Goal: Task Accomplishment & Management: Complete application form

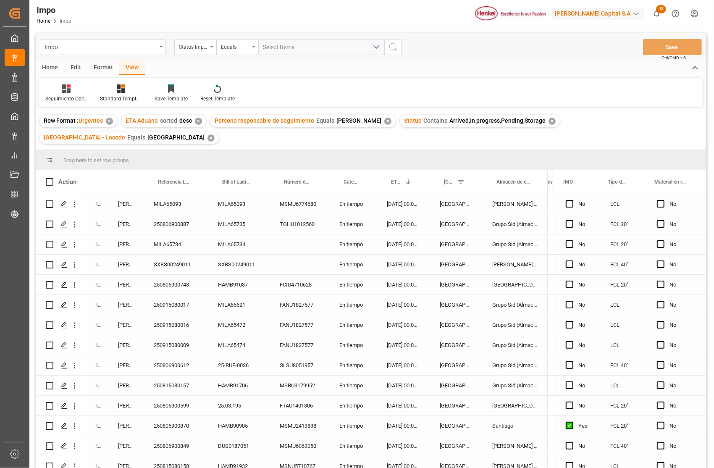
scroll to position [0, 1824]
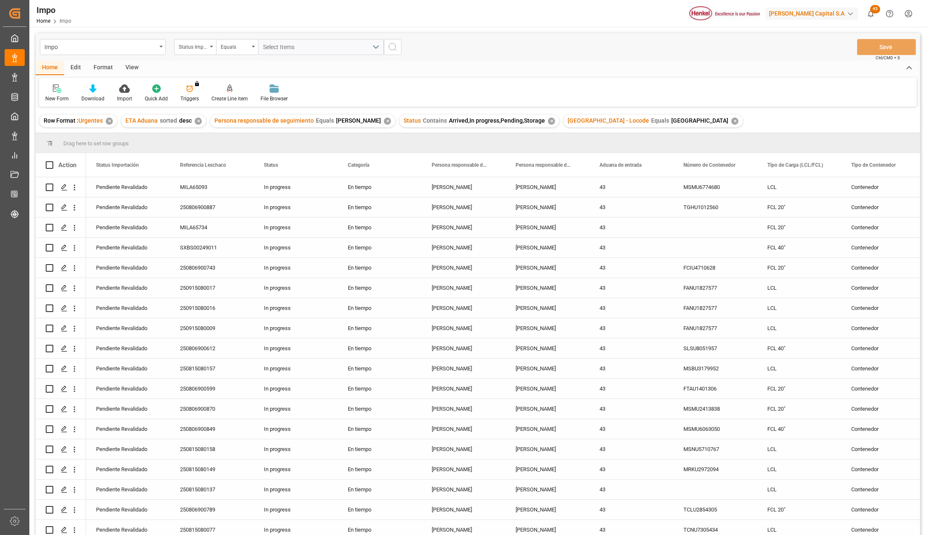
click at [133, 68] on div "View" at bounding box center [132, 68] width 26 height 14
click at [91, 88] on icon at bounding box center [95, 88] width 8 height 8
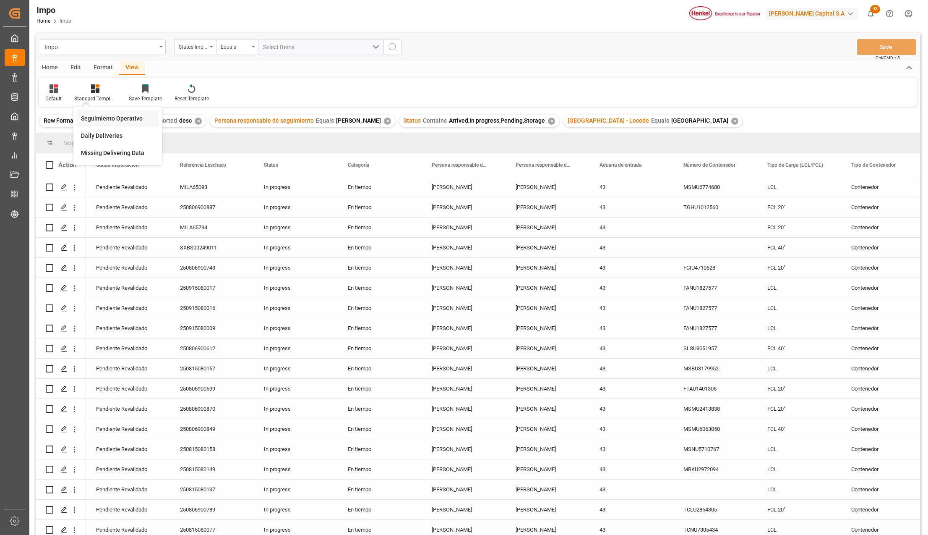
click at [95, 114] on div "Seguimiento Operativo" at bounding box center [117, 118] width 73 height 9
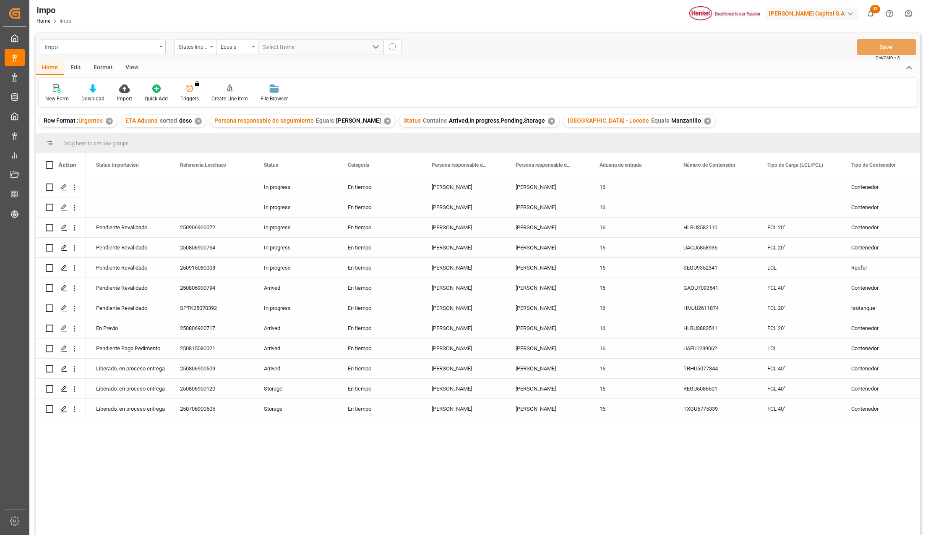
click at [128, 68] on div "View" at bounding box center [132, 68] width 26 height 14
click at [94, 91] on icon at bounding box center [95, 88] width 8 height 8
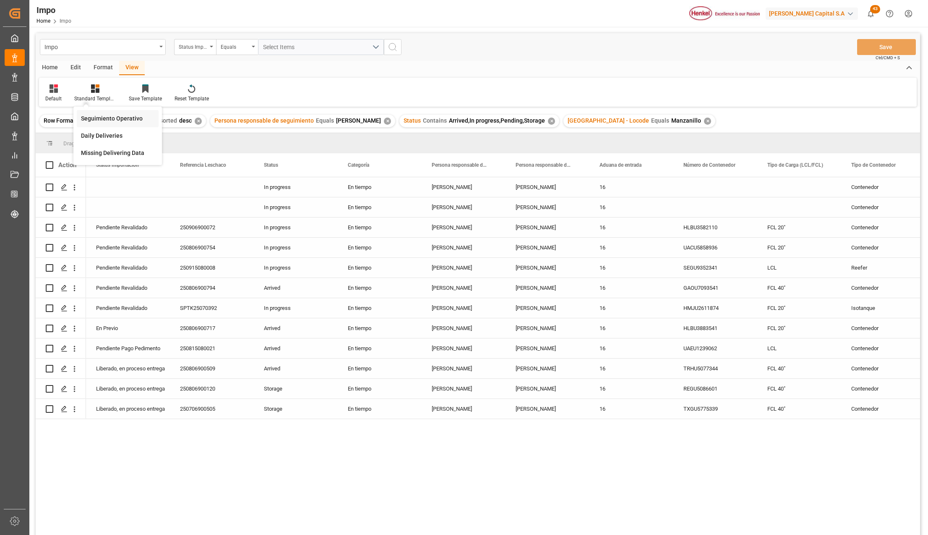
click at [111, 112] on div "Seguimiento Operativo" at bounding box center [118, 118] width 82 height 17
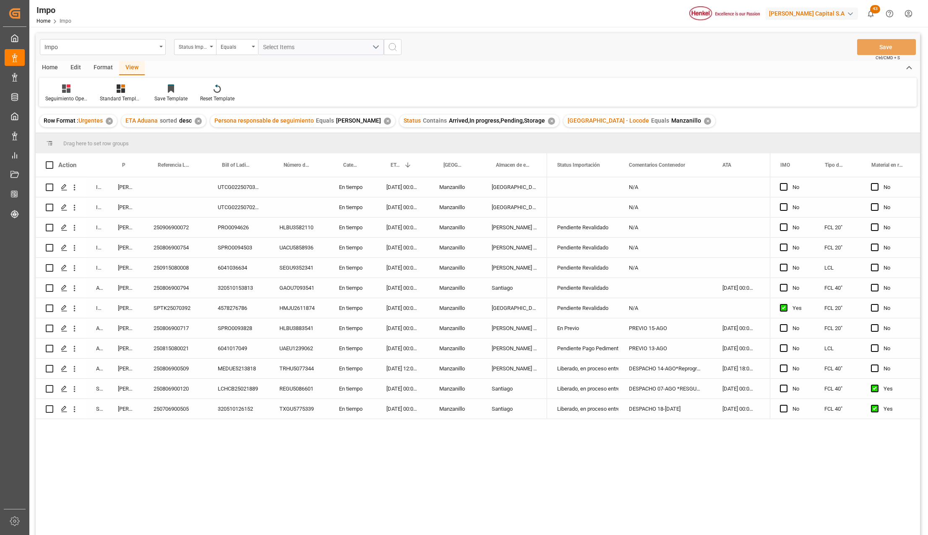
click at [348, 277] on div "En tiempo" at bounding box center [352, 268] width 47 height 20
click at [74, 346] on icon "open menu" at bounding box center [75, 349] width 2 height 6
click at [81, 362] on icon "Press SPACE to select this row." at bounding box center [81, 366] width 9 height 9
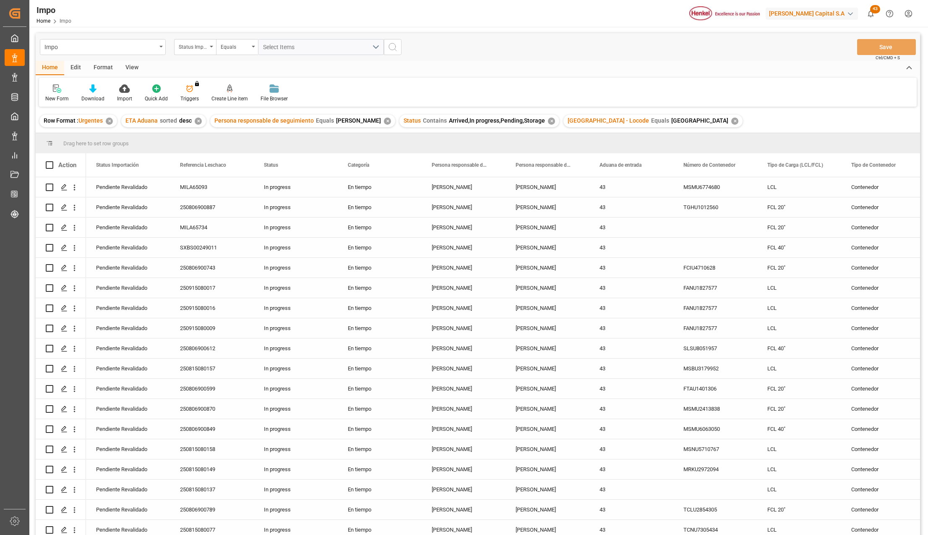
click at [105, 66] on div "Format" at bounding box center [103, 68] width 32 height 14
click at [61, 91] on div at bounding box center [57, 88] width 25 height 9
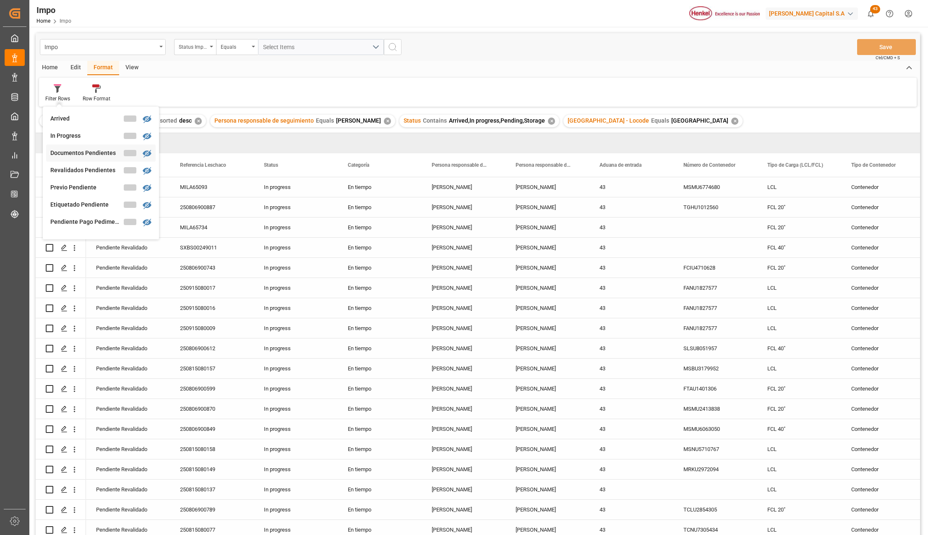
click at [91, 153] on div "Impo Status Importación Equals Select Items Save Ctrl/CMD + S Home Edit Format …" at bounding box center [478, 295] width 885 height 524
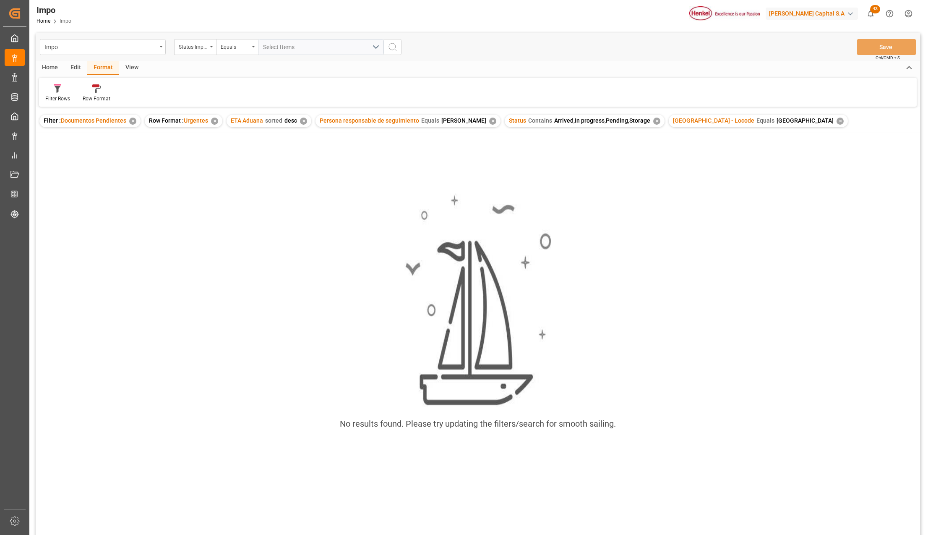
click at [48, 65] on div "Home" at bounding box center [50, 68] width 29 height 14
click at [100, 68] on div "Format" at bounding box center [103, 68] width 32 height 14
click at [63, 91] on div at bounding box center [57, 88] width 25 height 9
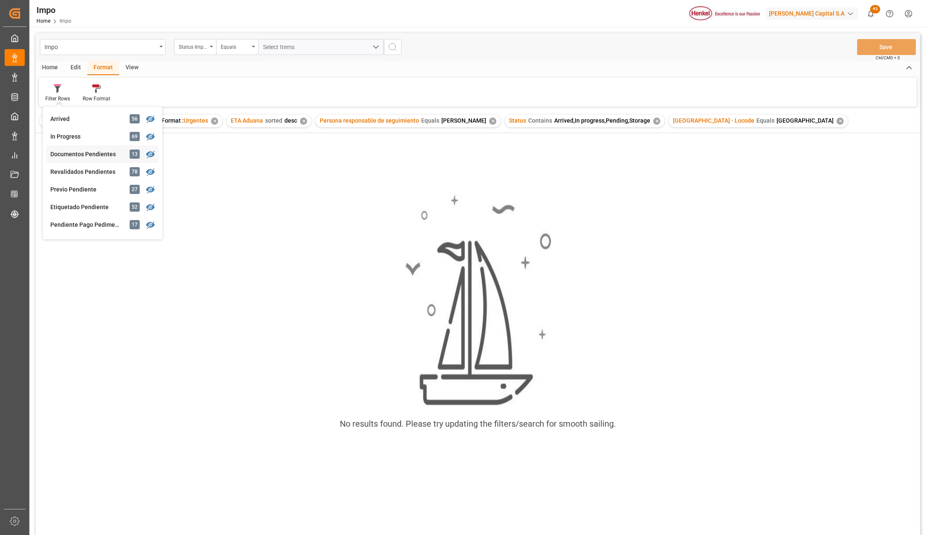
click at [91, 152] on div "Documentos Pendientes" at bounding box center [86, 154] width 73 height 9
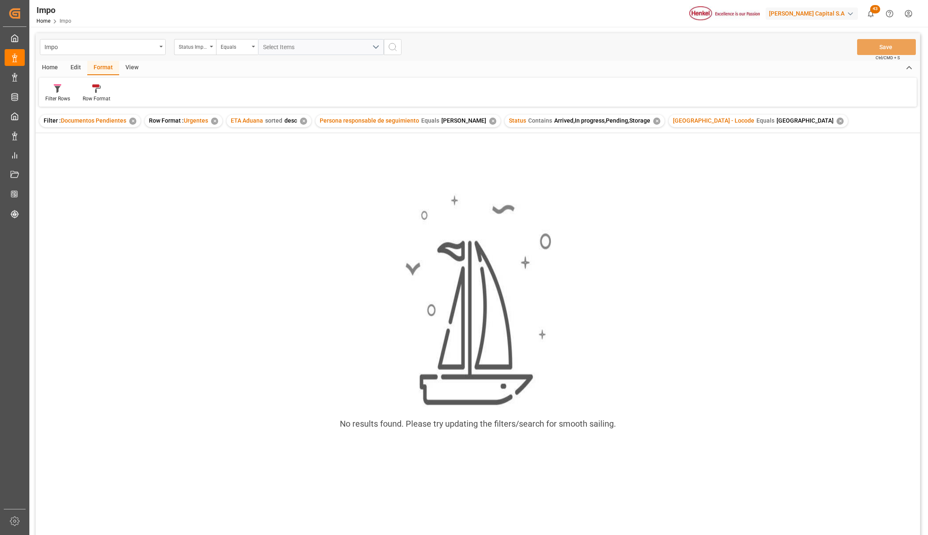
click at [713, 121] on div "✕" at bounding box center [840, 121] width 7 height 7
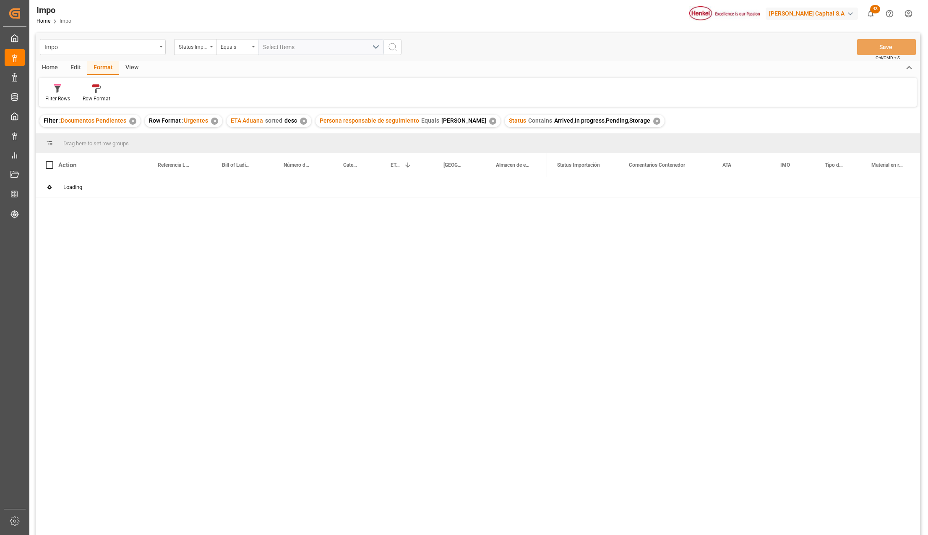
click at [654, 123] on div "✕" at bounding box center [657, 121] width 7 height 7
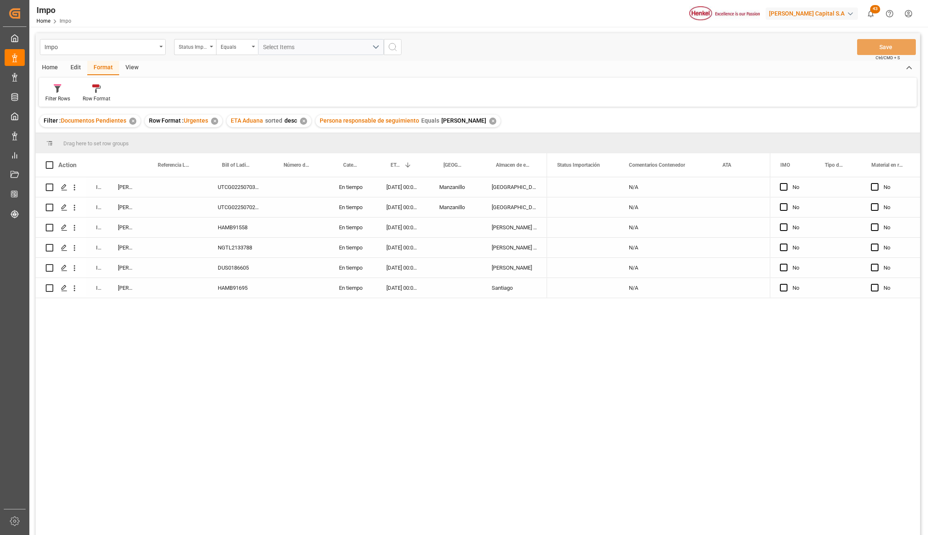
drag, startPoint x: 260, startPoint y: 406, endPoint x: 18, endPoint y: 285, distance: 270.3
click at [260, 406] on div "In progress Karla Chavez UTCG0225070387 En tiempo 08-09-2025 00:00:00 Manzanill…" at bounding box center [478, 357] width 885 height 360
click at [170, 434] on div "In progress Karla Chavez UTCG0225070387 En tiempo 08-09-2025 00:00:00 Manzanill…" at bounding box center [478, 357] width 885 height 360
click at [401, 398] on div "In progress Karla Chavez UTCG0225070387 En tiempo 08-09-2025 00:00:00 Manzanill…" at bounding box center [478, 357] width 885 height 360
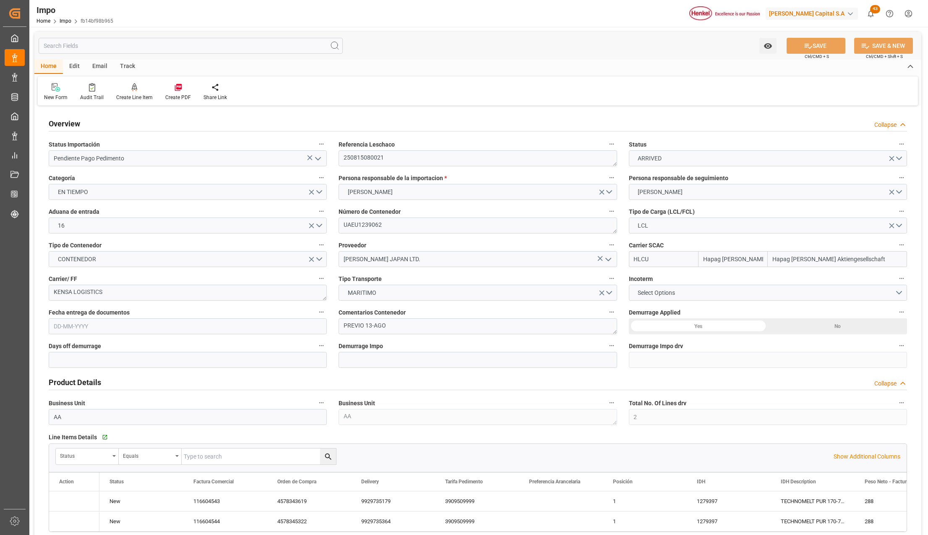
type input "Hapag [PERSON_NAME]"
type input "Hapag Lloyd Aktiengesellschaft"
type input "2"
type input "2.081"
type input "2"
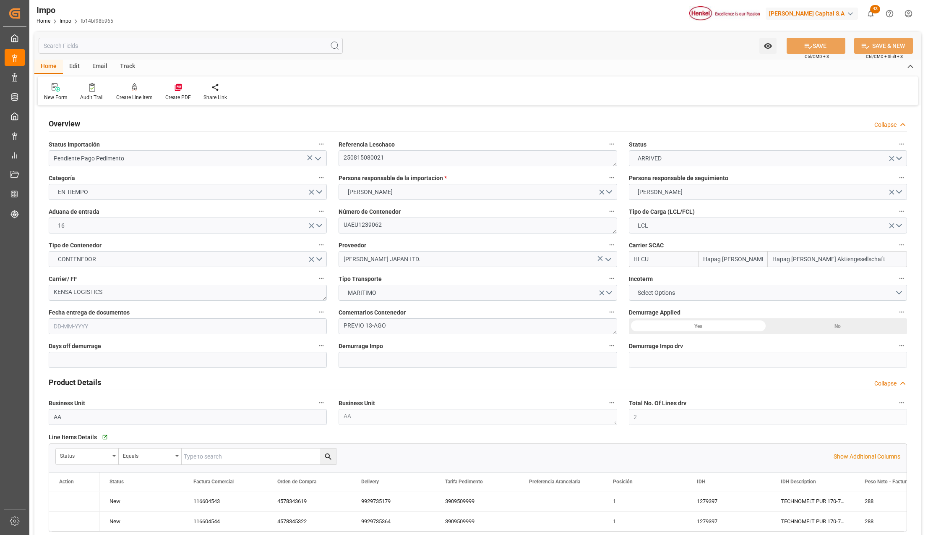
type input "07-07-2025"
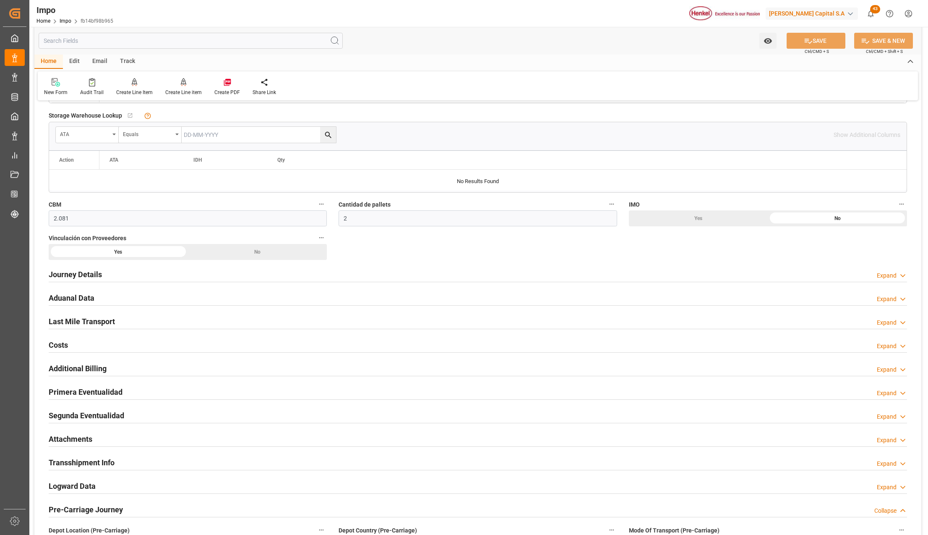
scroll to position [615, 0]
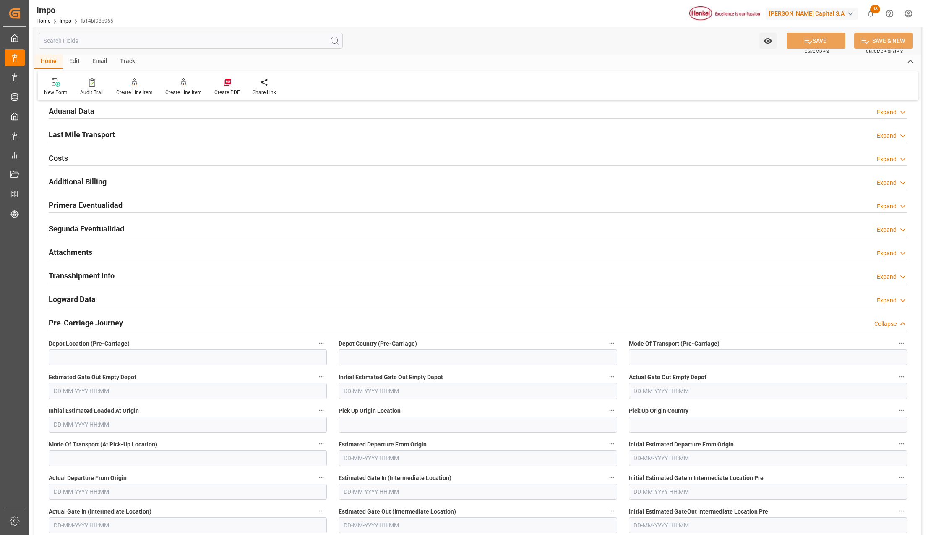
click at [71, 250] on h2 "Attachments" at bounding box center [71, 251] width 44 height 11
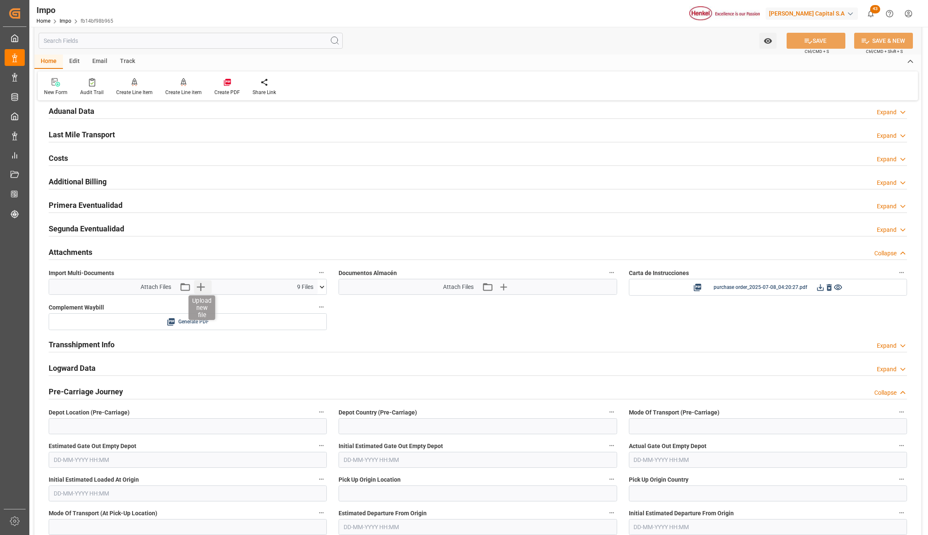
click at [201, 290] on icon "button" at bounding box center [201, 287] width 8 height 8
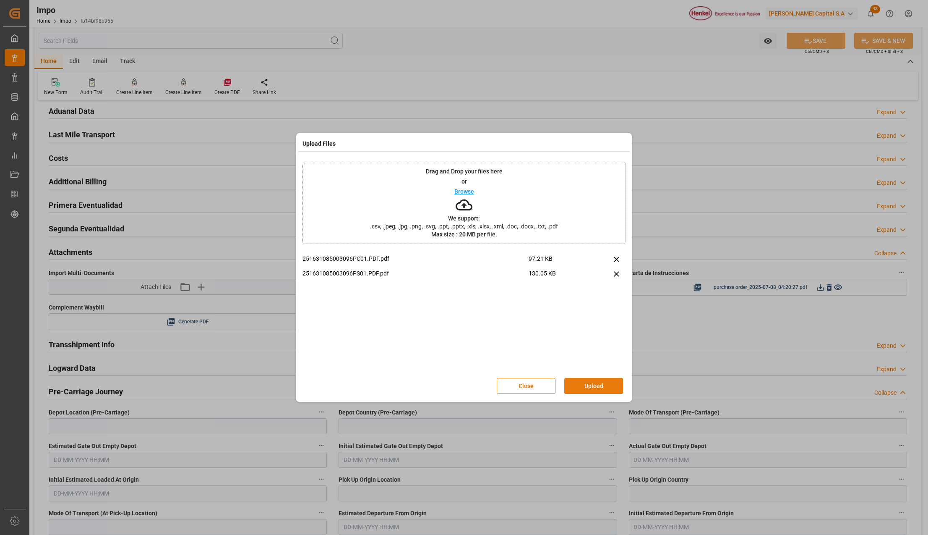
click at [601, 380] on button "Upload" at bounding box center [594, 386] width 59 height 16
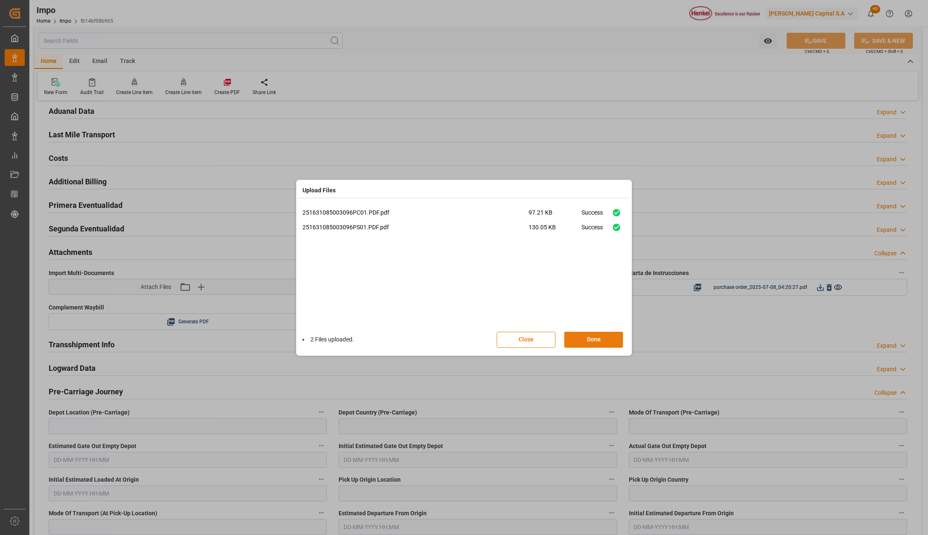
click at [593, 342] on button "Done" at bounding box center [594, 340] width 59 height 16
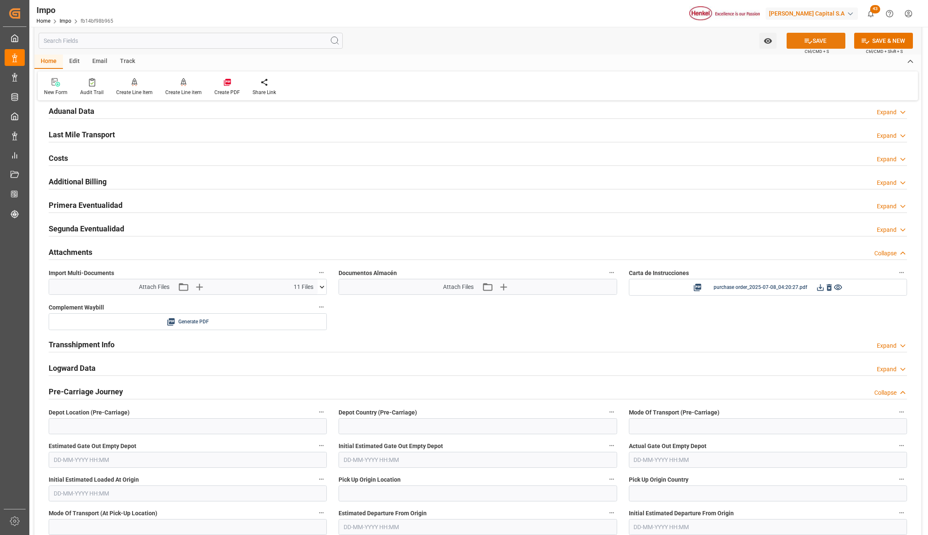
click at [810, 46] on button "SAVE" at bounding box center [816, 41] width 59 height 16
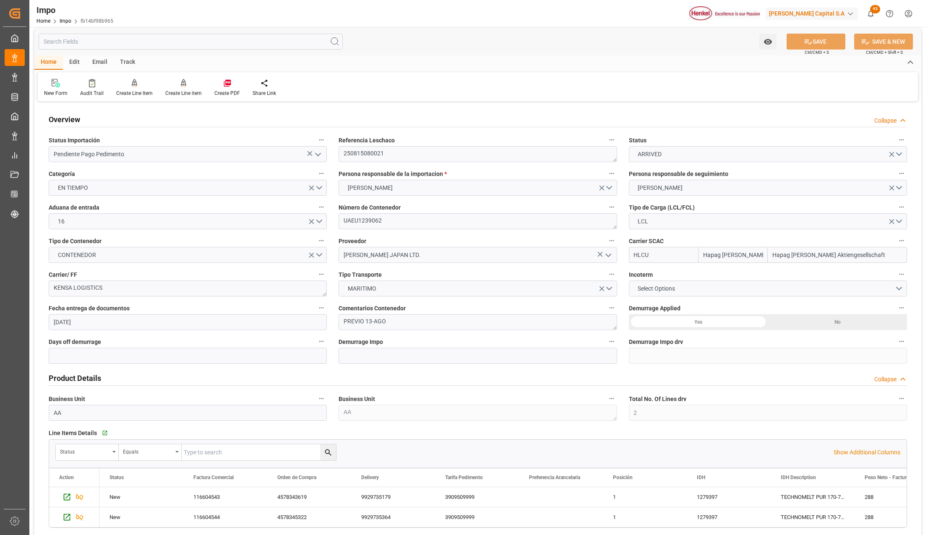
scroll to position [0, 0]
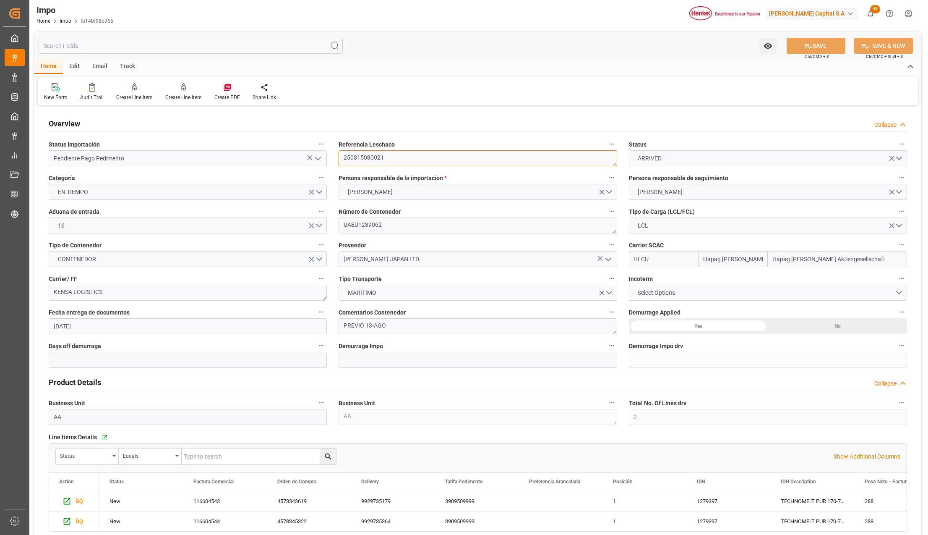
click at [354, 157] on textarea "250815080021" at bounding box center [478, 158] width 278 height 16
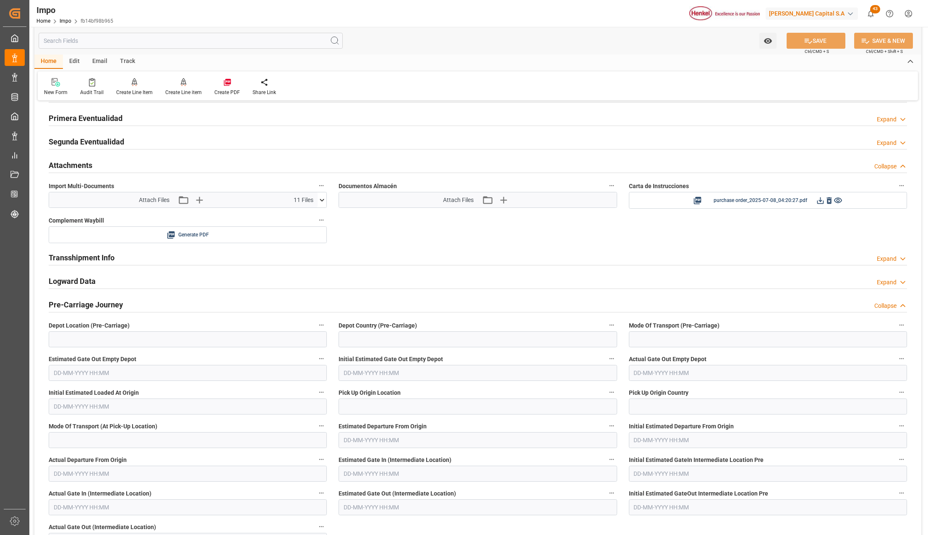
scroll to position [727, 0]
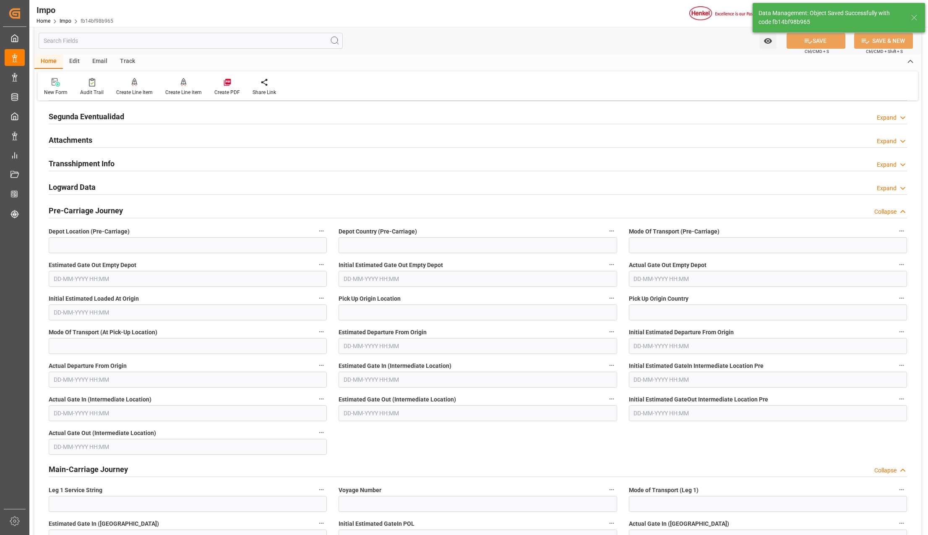
click at [69, 140] on h2 "Attachments" at bounding box center [71, 139] width 44 height 11
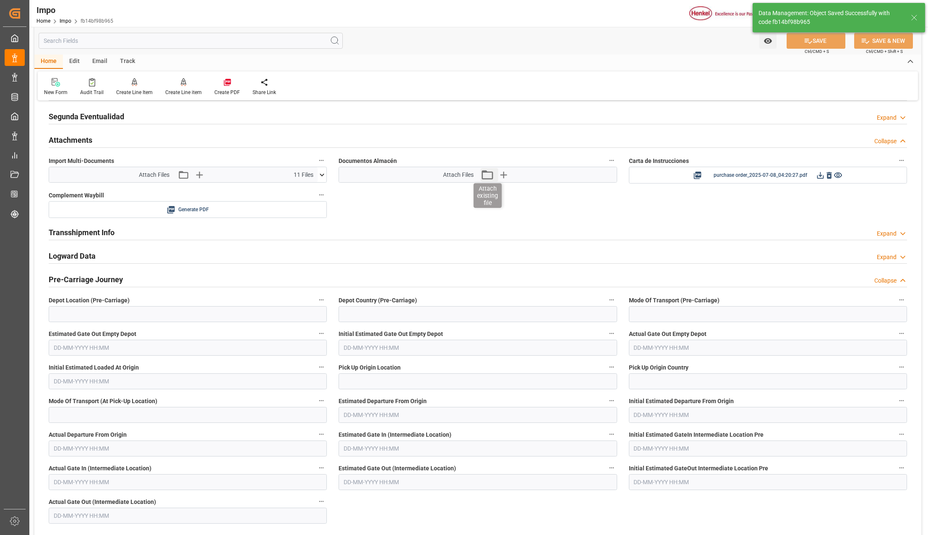
click at [488, 180] on icon "button" at bounding box center [487, 174] width 13 height 13
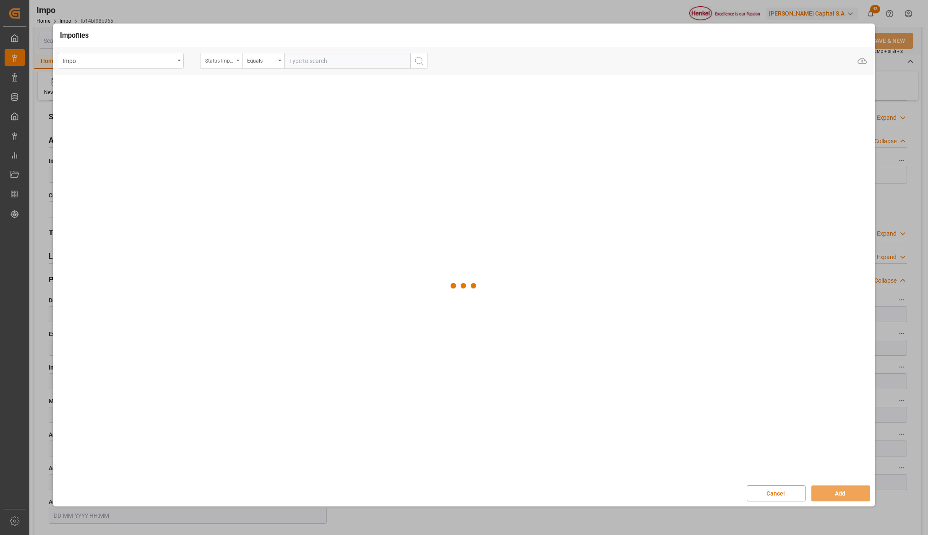
click at [239, 60] on icon "open menu" at bounding box center [237, 61] width 3 height 2
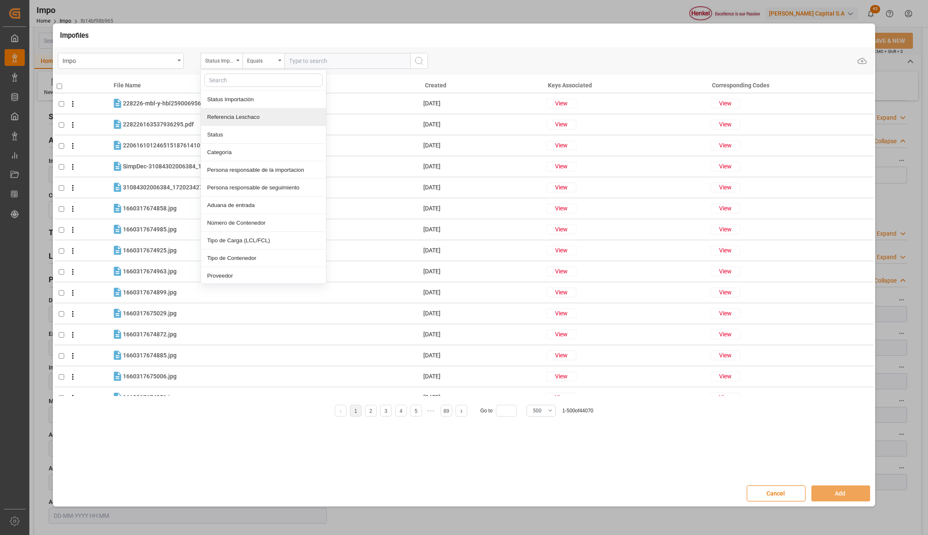
click at [230, 113] on div "Referencia Leschaco" at bounding box center [263, 117] width 125 height 18
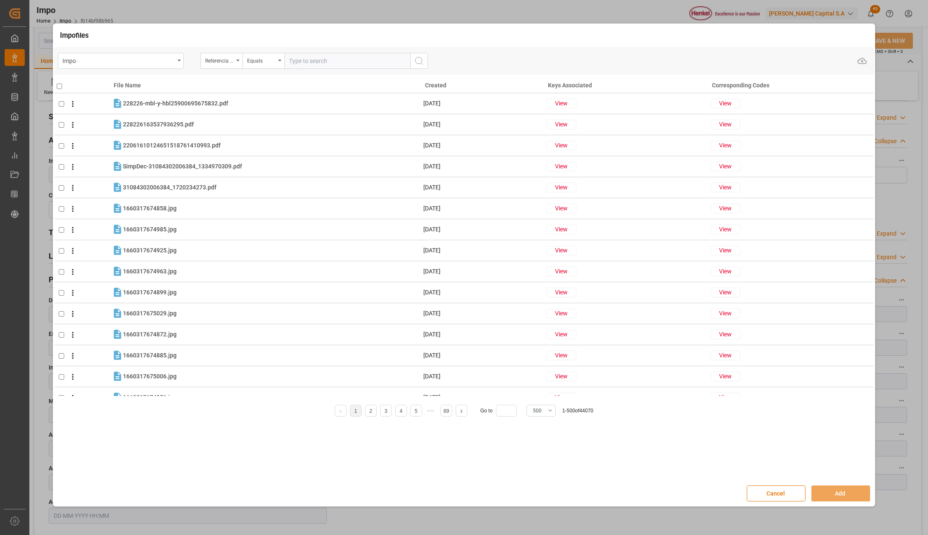
click at [328, 64] on input "text" at bounding box center [348, 61] width 126 height 16
paste input "250815080021"
type input "250815080021"
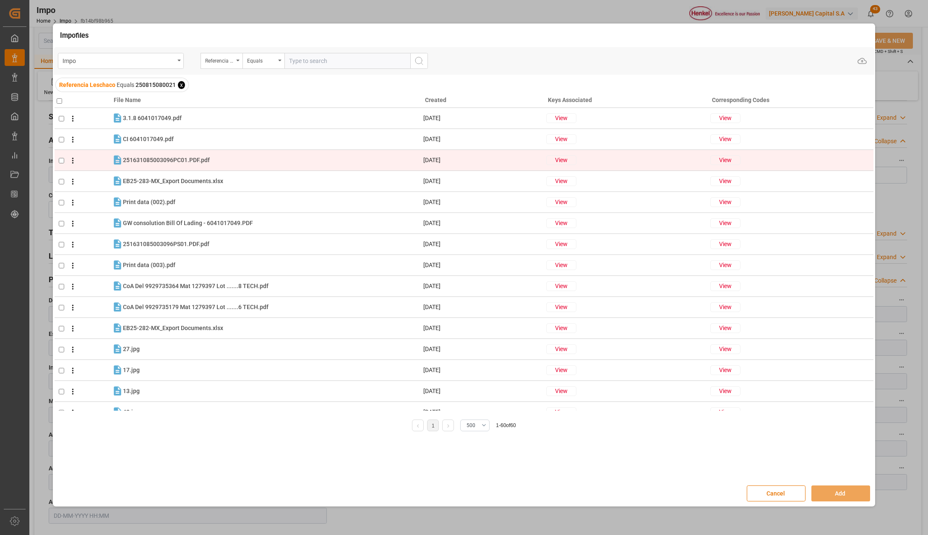
click at [61, 160] on input "checkbox" at bounding box center [61, 160] width 5 height 5
checkbox input "true"
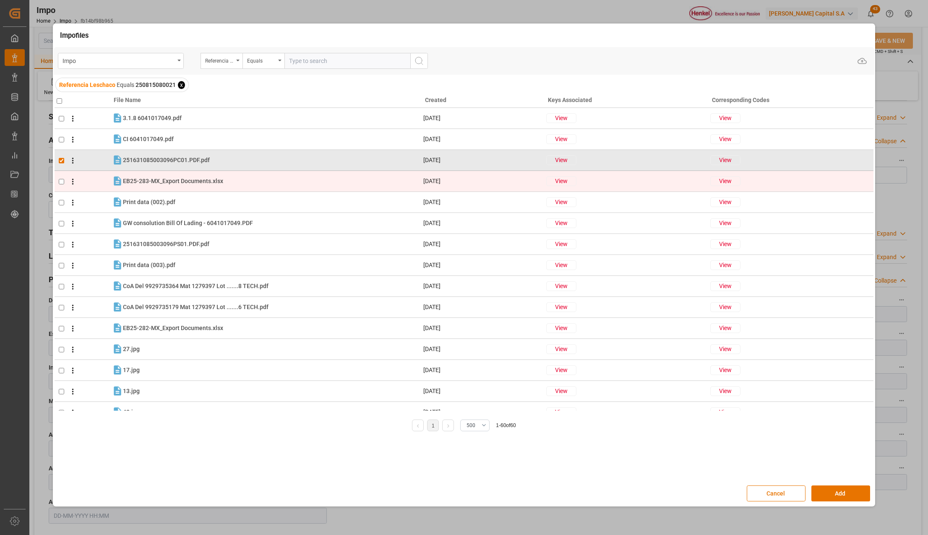
click at [64, 179] on input "checkbox" at bounding box center [61, 181] width 5 height 5
checkbox input "true"
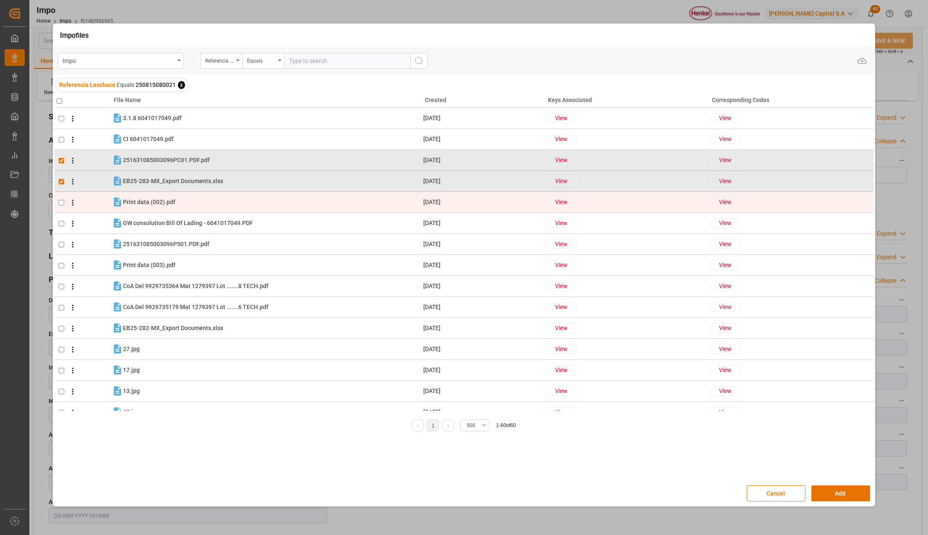
click at [60, 201] on input "checkbox" at bounding box center [61, 202] width 5 height 5
checkbox input "true"
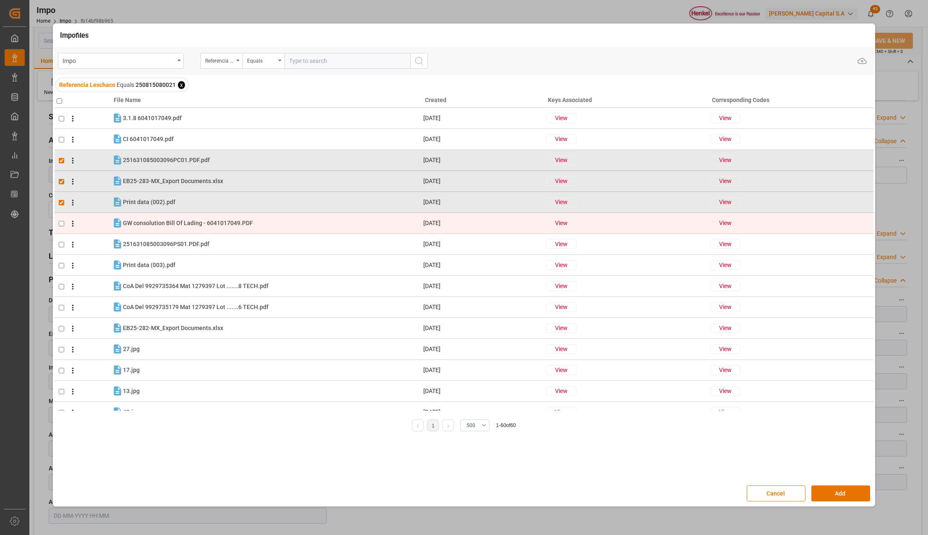
click at [61, 225] on input "checkbox" at bounding box center [61, 223] width 5 height 5
checkbox input "true"
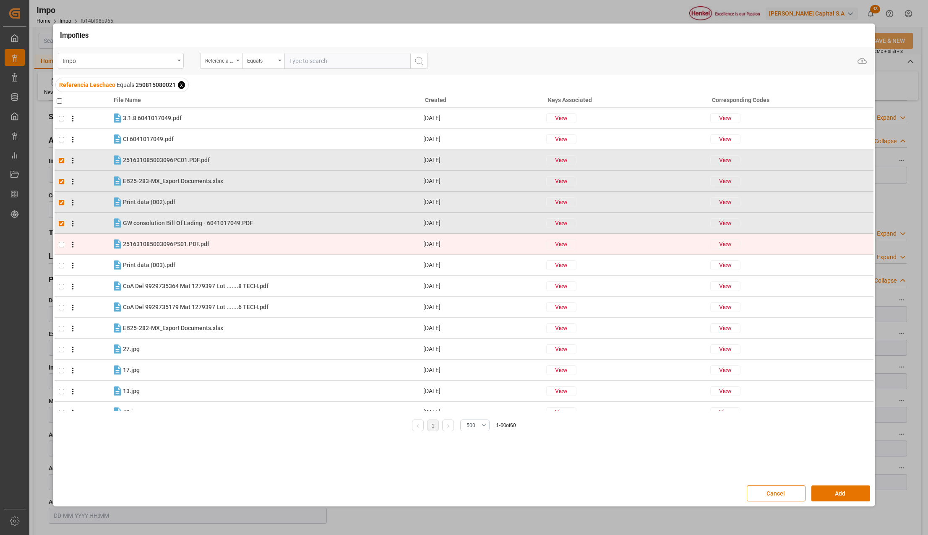
click at [60, 246] on input "checkbox" at bounding box center [61, 244] width 5 height 5
checkbox input "true"
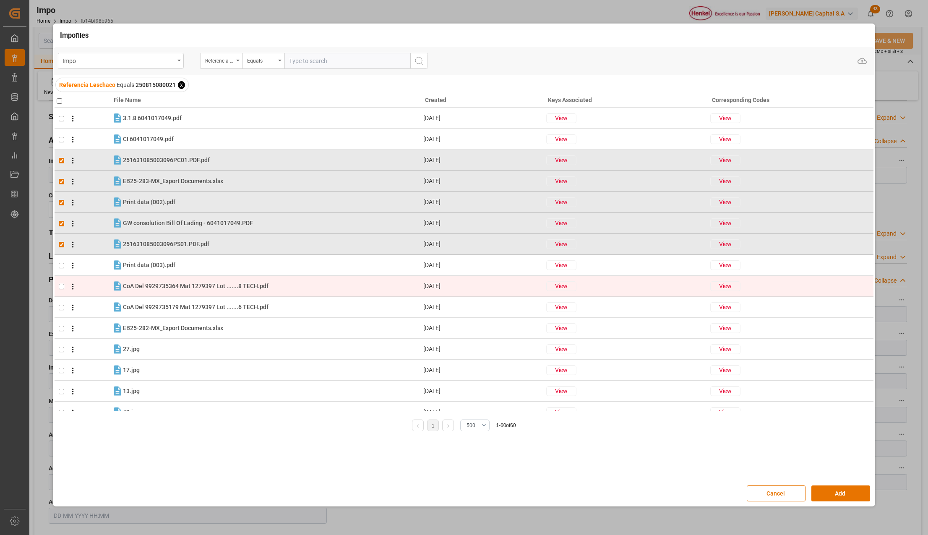
click at [60, 286] on input "checkbox" at bounding box center [61, 286] width 5 height 5
checkbox input "true"
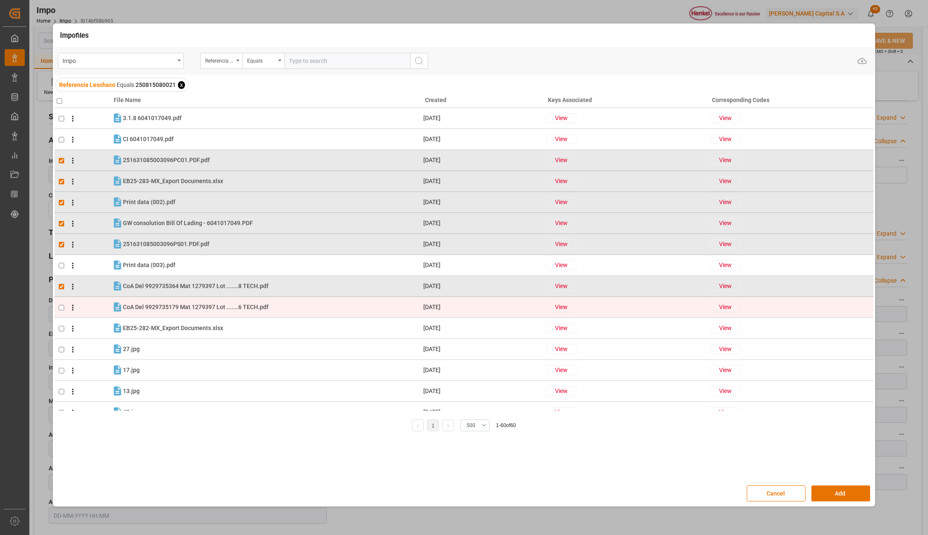
click at [59, 306] on input "checkbox" at bounding box center [61, 307] width 5 height 5
checkbox input "true"
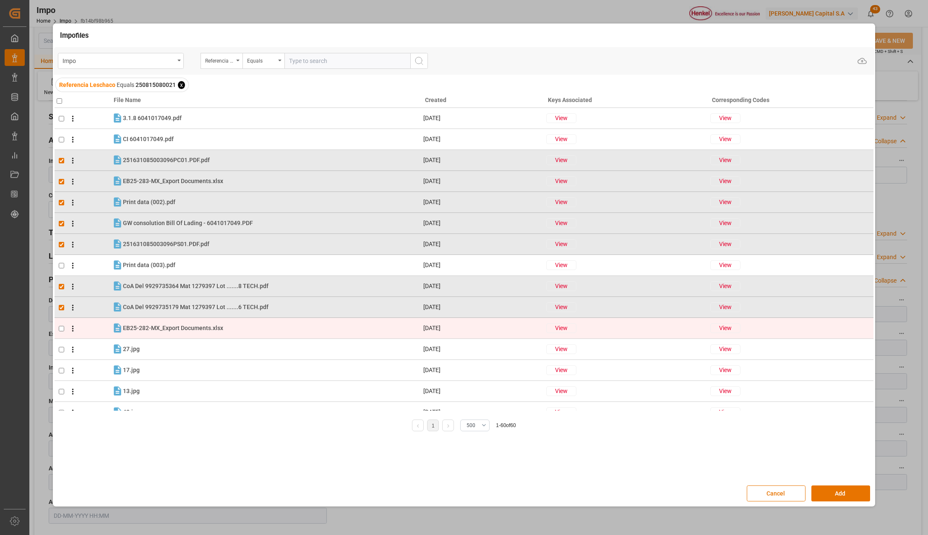
click at [61, 328] on input "checkbox" at bounding box center [61, 328] width 5 height 5
checkbox input "true"
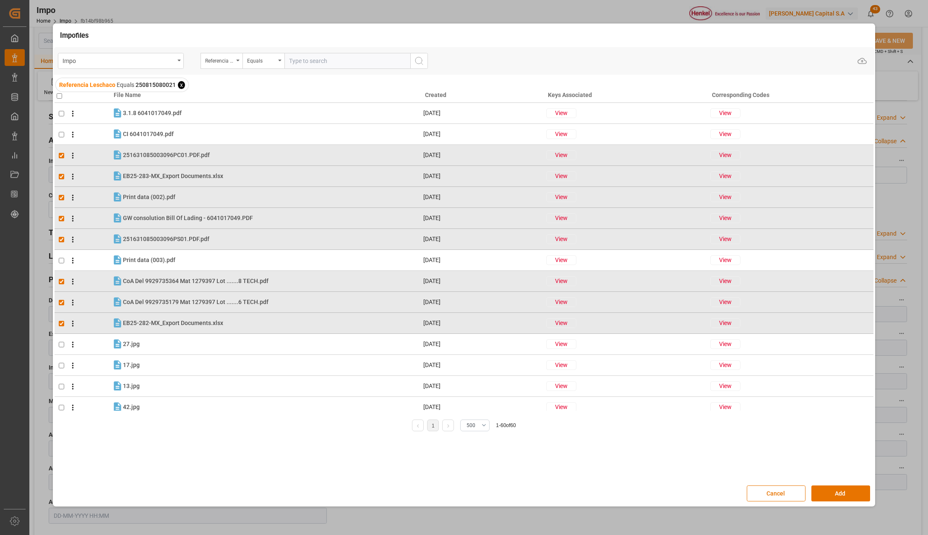
scroll to position [0, 0]
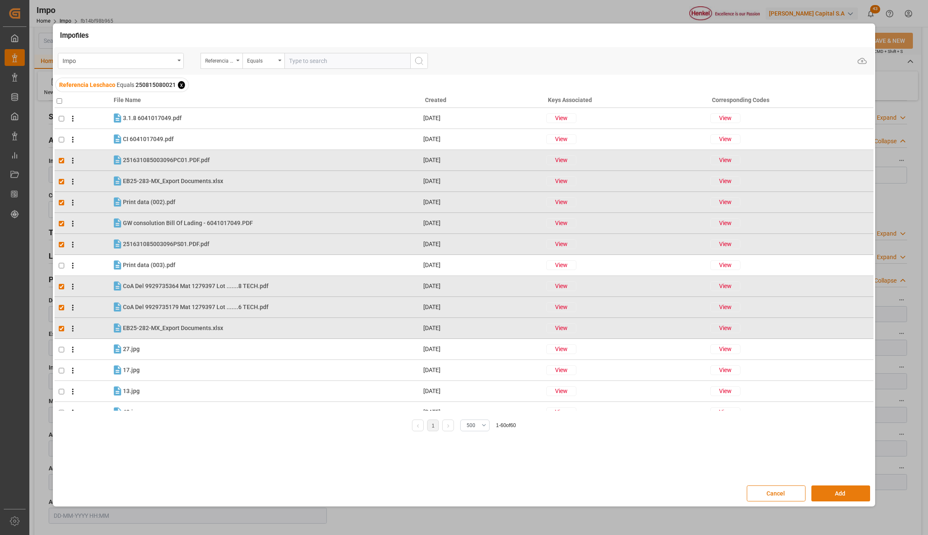
click at [829, 493] on button "Add" at bounding box center [841, 493] width 59 height 16
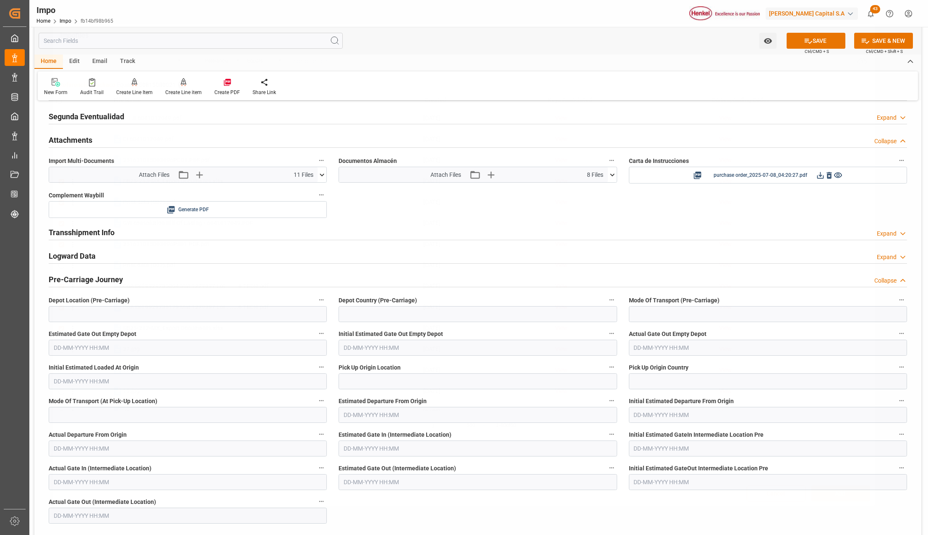
click at [824, 41] on button "SAVE" at bounding box center [816, 41] width 59 height 16
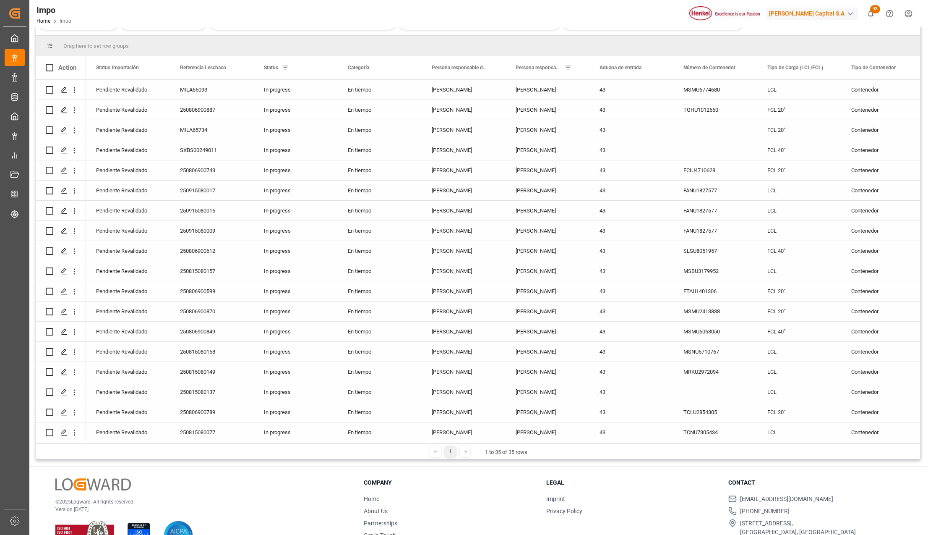
scroll to position [97, 0]
